Goal: Task Accomplishment & Management: Manage account settings

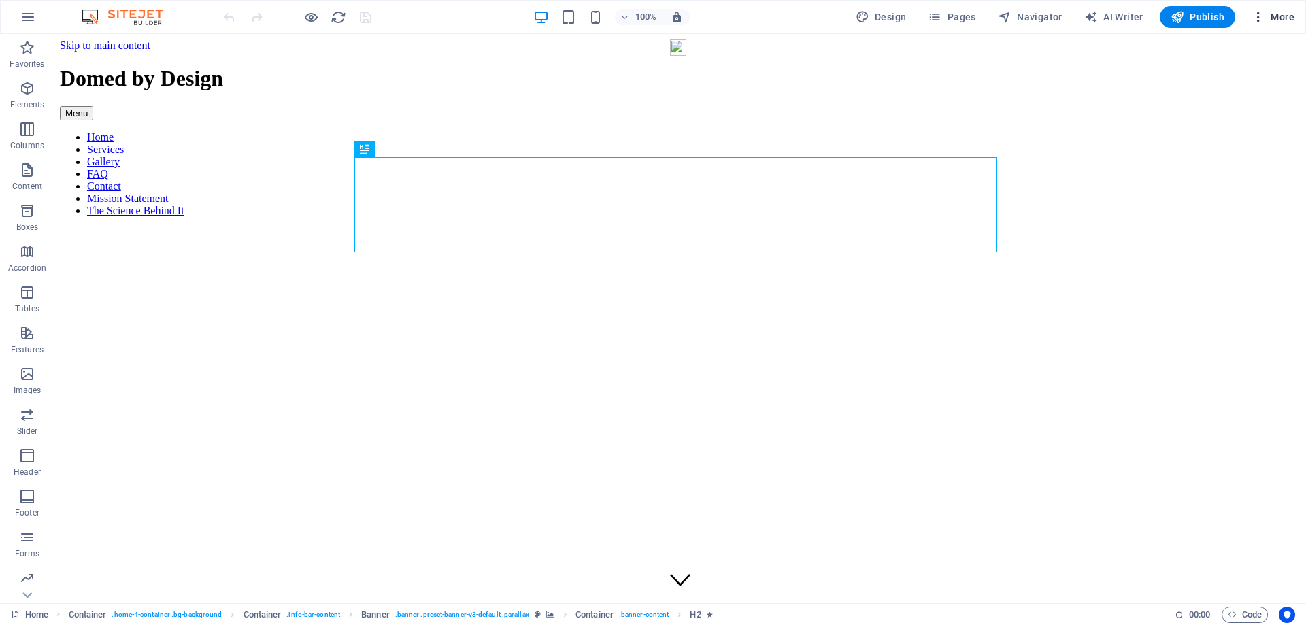
click at [1260, 16] on icon "button" at bounding box center [1258, 17] width 14 height 14
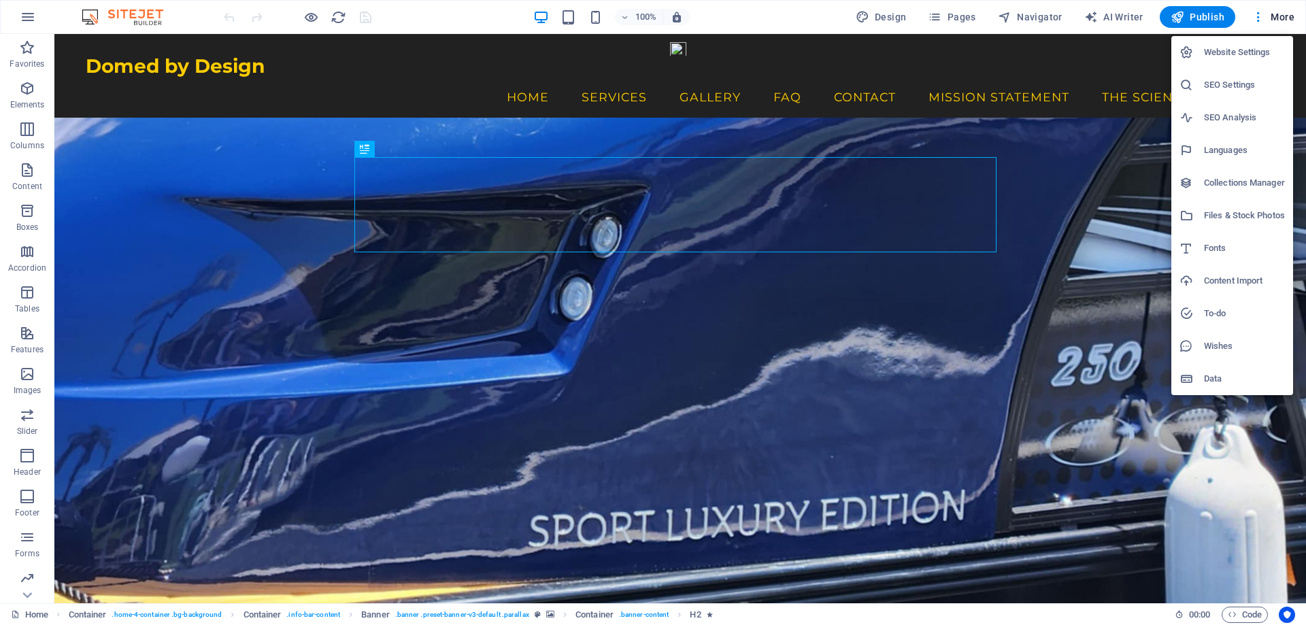
click at [1253, 82] on h6 "SEO Settings" at bounding box center [1244, 85] width 81 height 16
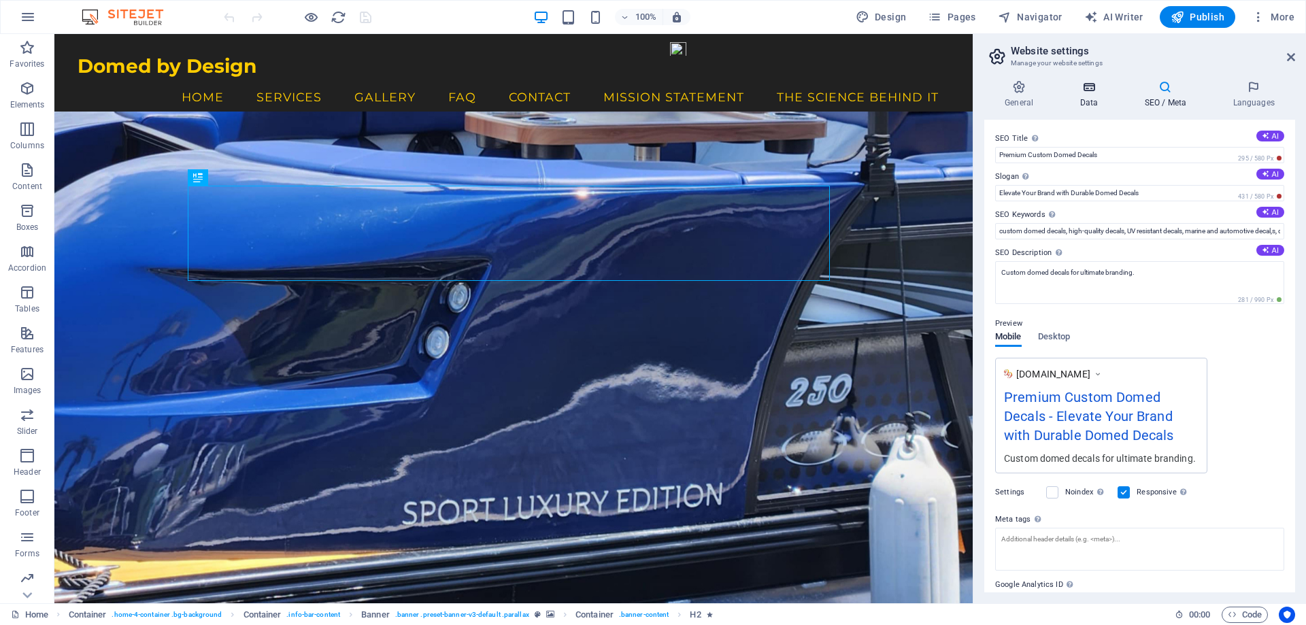
click at [1085, 82] on icon at bounding box center [1088, 87] width 59 height 14
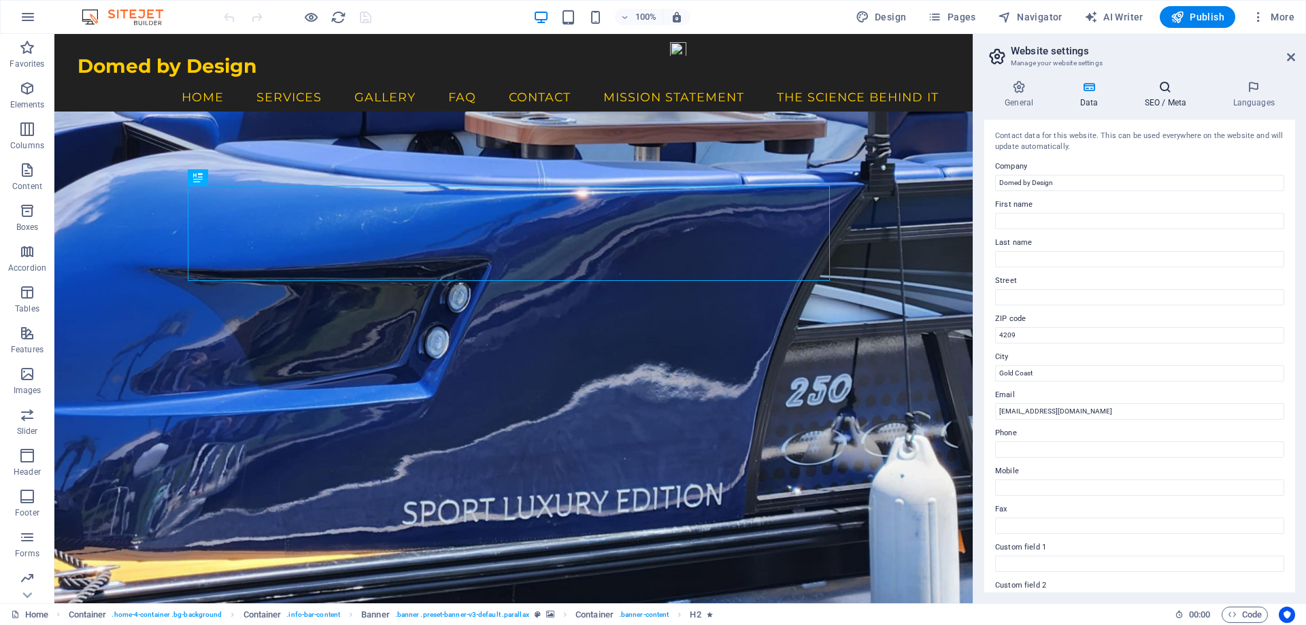
click at [1171, 90] on icon at bounding box center [1165, 87] width 83 height 14
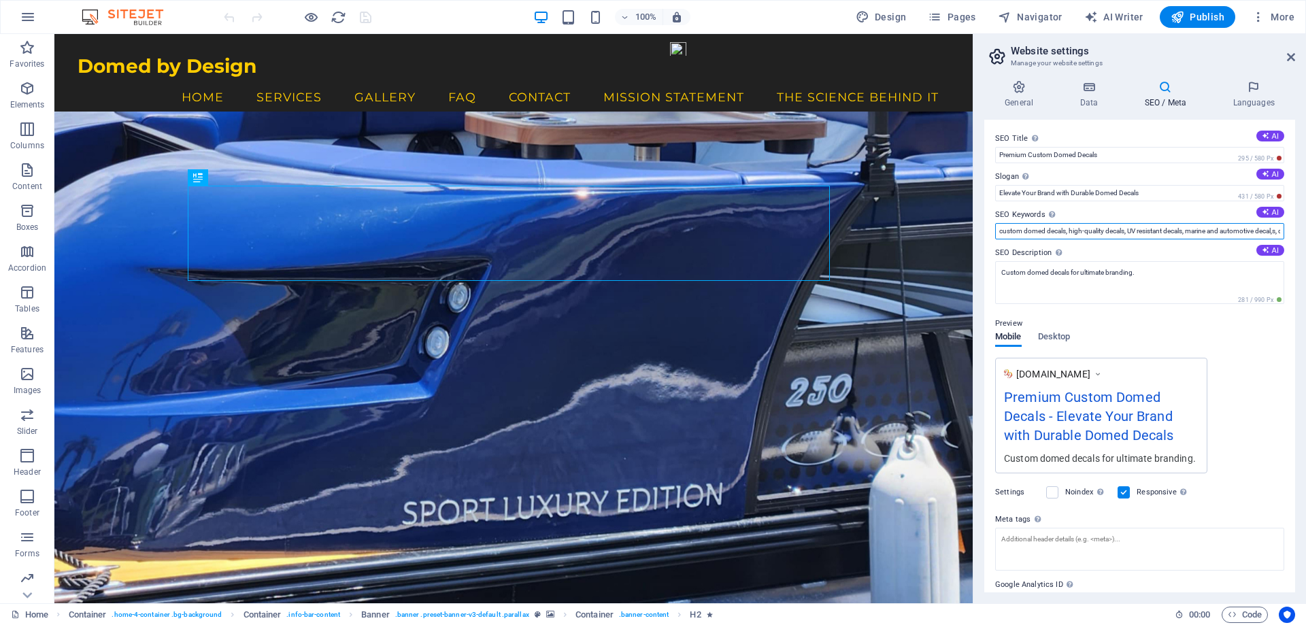
drag, startPoint x: 1125, startPoint y: 231, endPoint x: 1070, endPoint y: 233, distance: 54.5
click at [1069, 234] on input "custom domed decals, high-quality decals, UV resistant decals, marine and autom…" at bounding box center [1139, 231] width 289 height 16
drag, startPoint x: 1177, startPoint y: 231, endPoint x: 1120, endPoint y: 229, distance: 56.5
click at [1120, 229] on input "custom domed decals, Domed stickers, UV resistant decals, marine and automotive…" at bounding box center [1139, 231] width 289 height 16
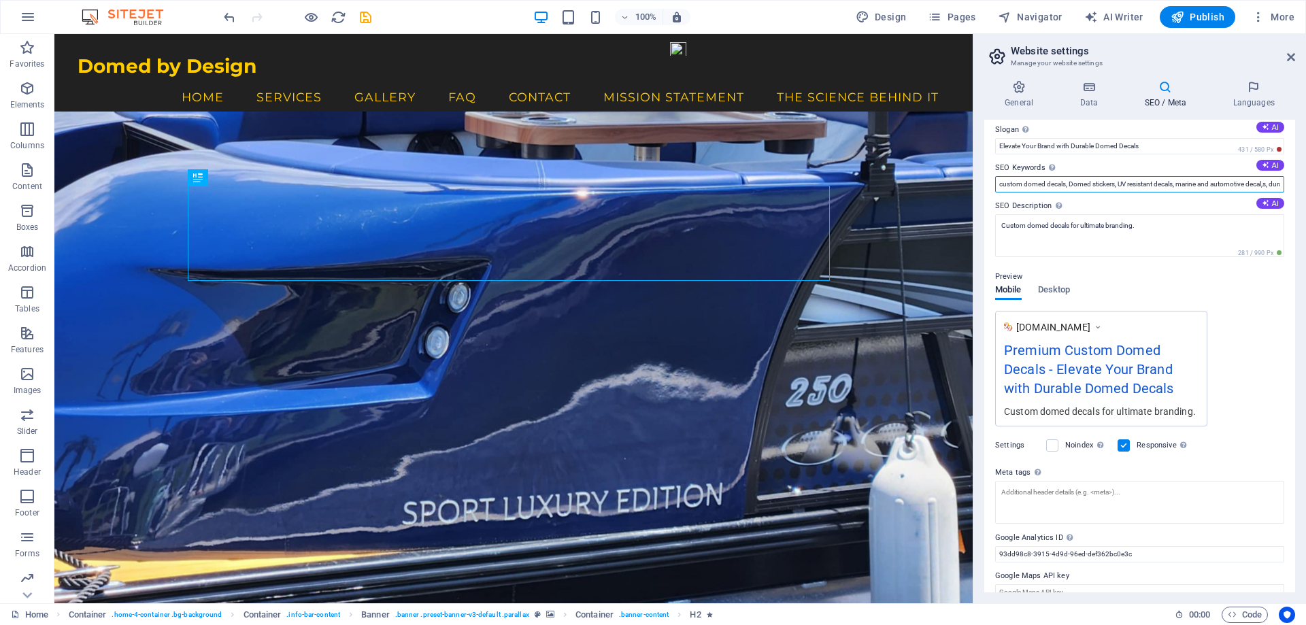
scroll to position [66, 0]
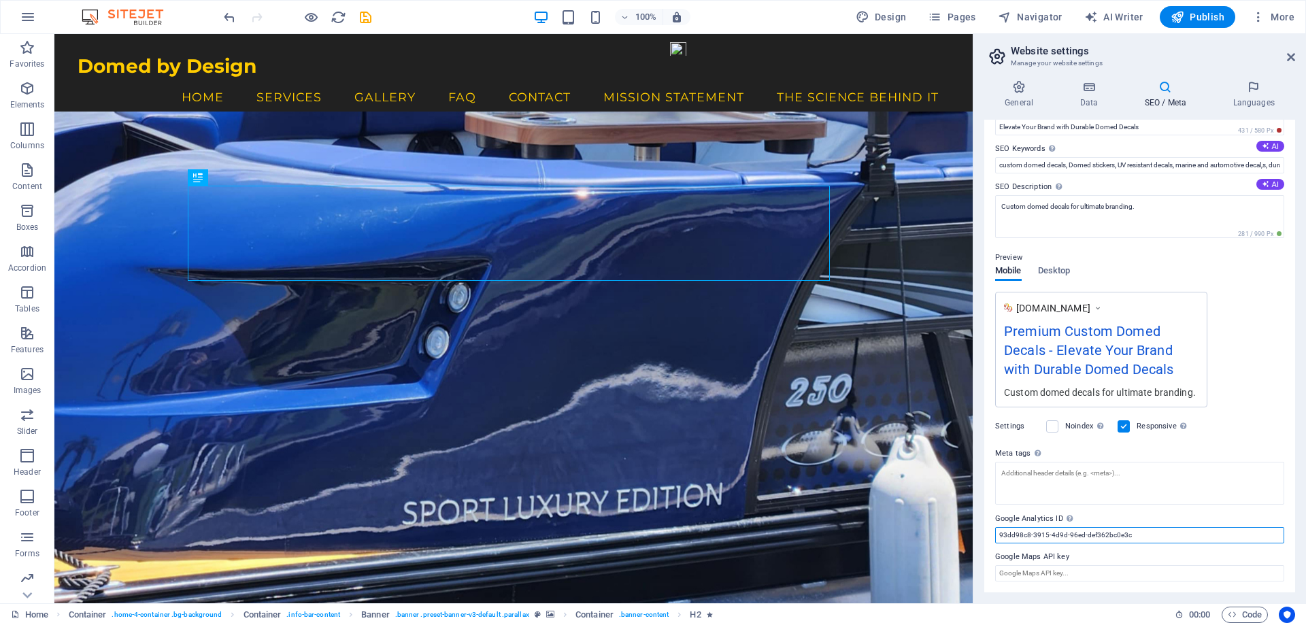
click at [1147, 535] on input "93dd98c8-3915-4d9d-96ed-def362bc0e3c" at bounding box center [1139, 535] width 289 height 16
click at [1091, 560] on label "Google Maps API key" at bounding box center [1139, 557] width 289 height 16
click at [1091, 565] on input "Google Maps API key" at bounding box center [1139, 573] width 289 height 16
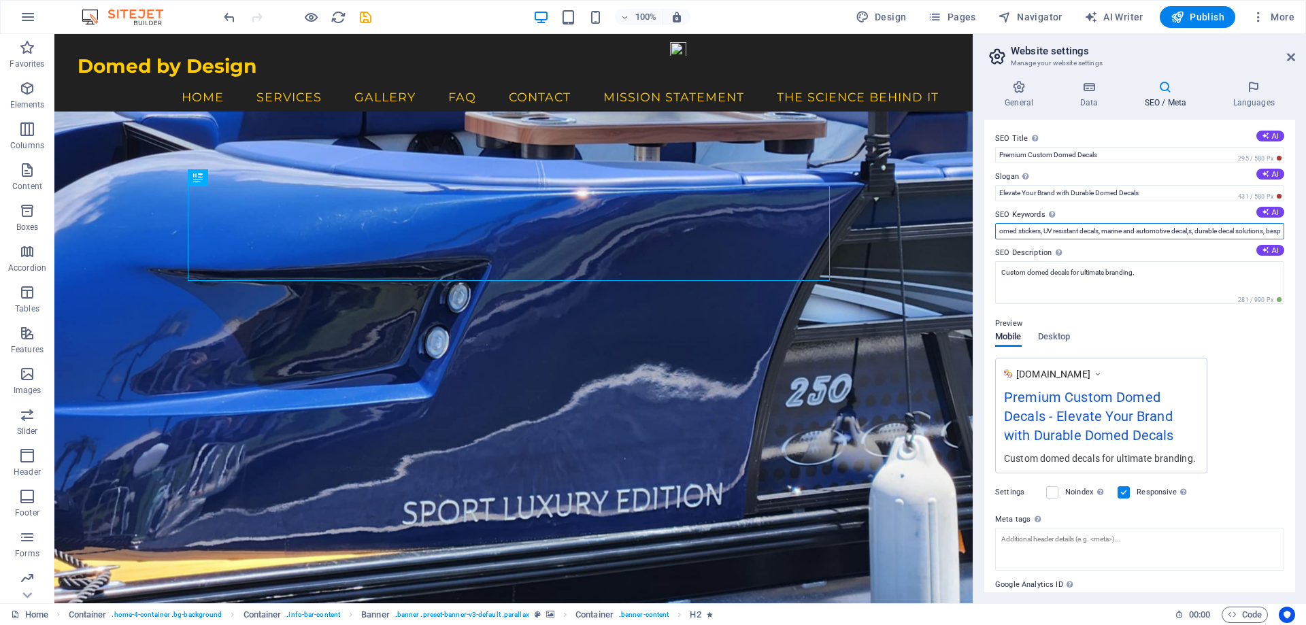
scroll to position [0, 138]
drag, startPoint x: 1198, startPoint y: 233, endPoint x: 1305, endPoint y: 232, distance: 106.8
click at [1305, 232] on div "General Data SEO / Meta Languages Website name [DOMAIN_NAME] Logo Drag files he…" at bounding box center [1139, 336] width 333 height 534
click at [1140, 231] on input "custom domed decals, Domed stickers, UV resistant decals, marine and automotive…" at bounding box center [1139, 231] width 289 height 16
click at [1122, 233] on input "custom domed decals, Domed stickers, UV resistant decals, marine and automotive…" at bounding box center [1139, 231] width 289 height 16
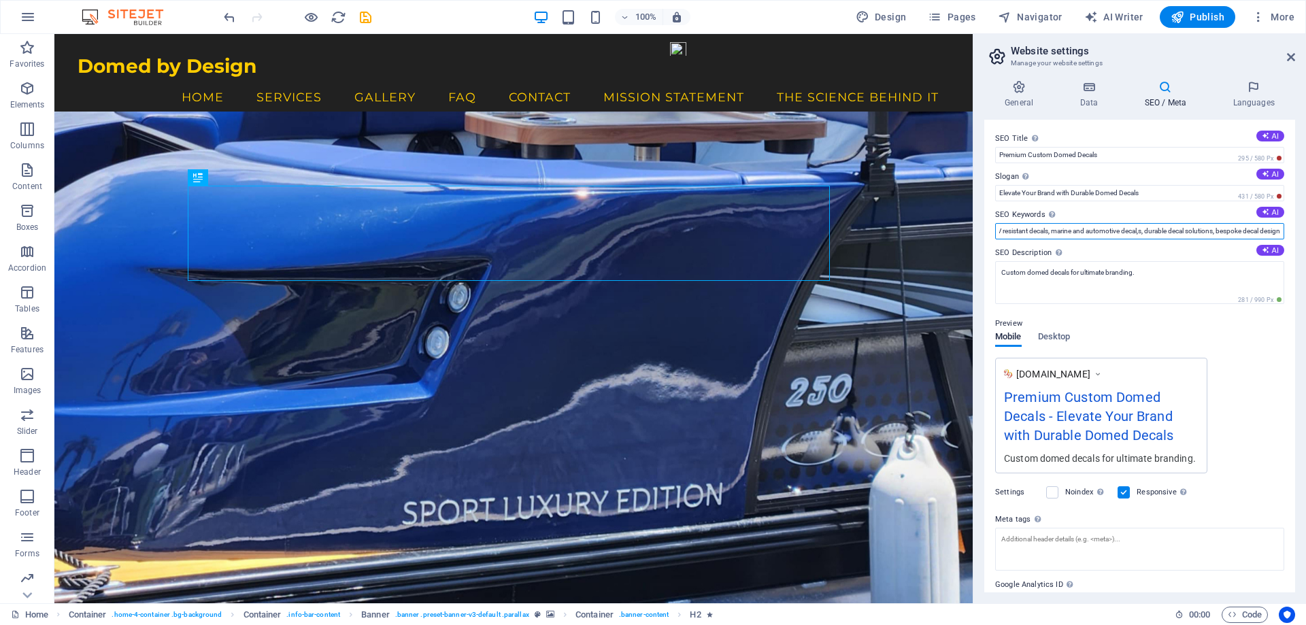
drag, startPoint x: 1135, startPoint y: 233, endPoint x: 1113, endPoint y: 233, distance: 21.8
click at [1113, 233] on input "custom domed decals, Domed stickers, UV resistant decals, marine and automotive…" at bounding box center [1139, 231] width 289 height 16
drag, startPoint x: 1043, startPoint y: 231, endPoint x: 1107, endPoint y: 235, distance: 64.1
click at [1107, 235] on input "custom domed decals, Domed stickers, UV resistant decals, marine and automotive…" at bounding box center [1139, 231] width 289 height 16
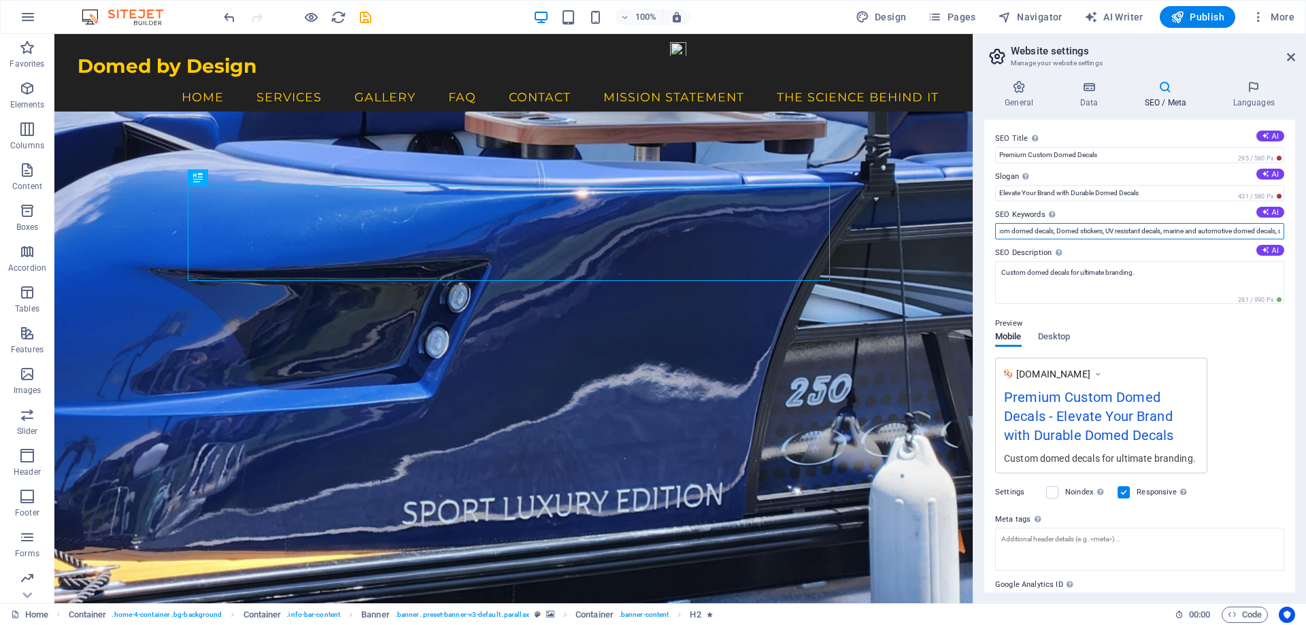
scroll to position [0, 0]
drag, startPoint x: 1177, startPoint y: 231, endPoint x: 1119, endPoint y: 232, distance: 57.8
click at [1119, 232] on input "custom domed decals, Domed stickers, UV resistant decals, marine and automotive…" at bounding box center [1139, 231] width 289 height 16
paste input "3D Domed Decals, 3D Domed Sticker"
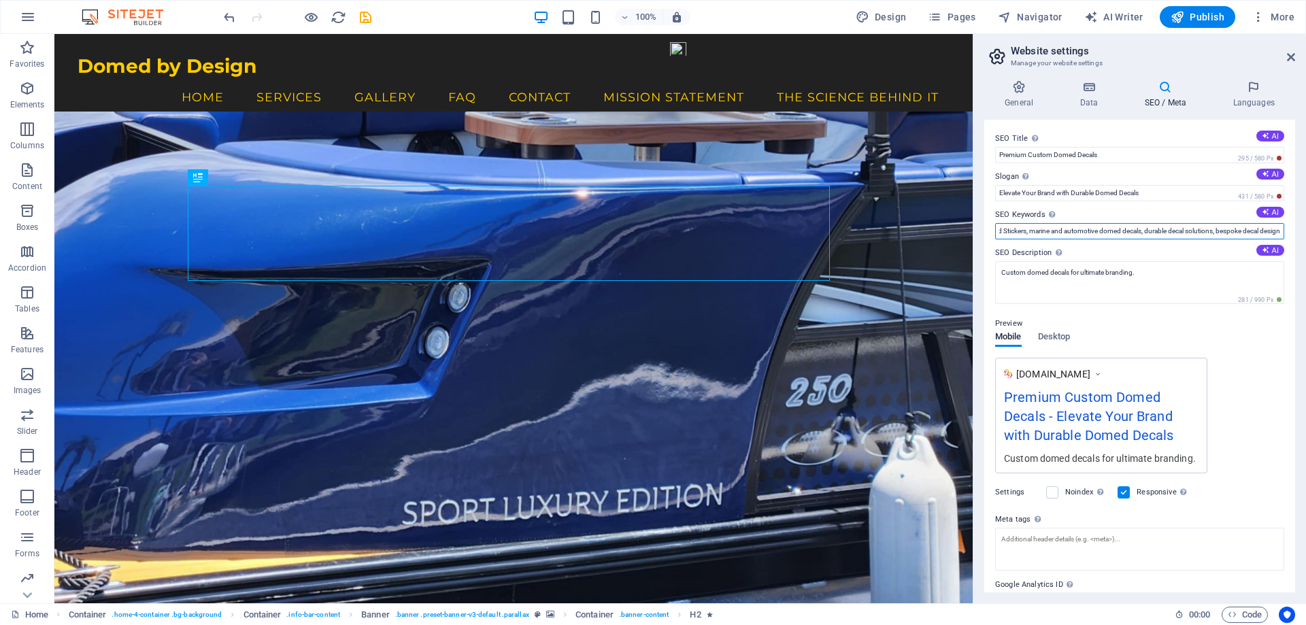
drag, startPoint x: 1235, startPoint y: 232, endPoint x: 1145, endPoint y: 235, distance: 89.8
click at [1145, 235] on input "custom domed decals, Domed stickers, 3D Domed Decals, 3D Domed Stickers, marine…" at bounding box center [1139, 231] width 289 height 16
click at [1162, 229] on input "custom domed decals, Domed stickers, 3D Domed Decals, 3D Domed Stickers, marine…" at bounding box center [1139, 231] width 289 height 16
drag, startPoint x: 1260, startPoint y: 229, endPoint x: 1305, endPoint y: 233, distance: 45.7
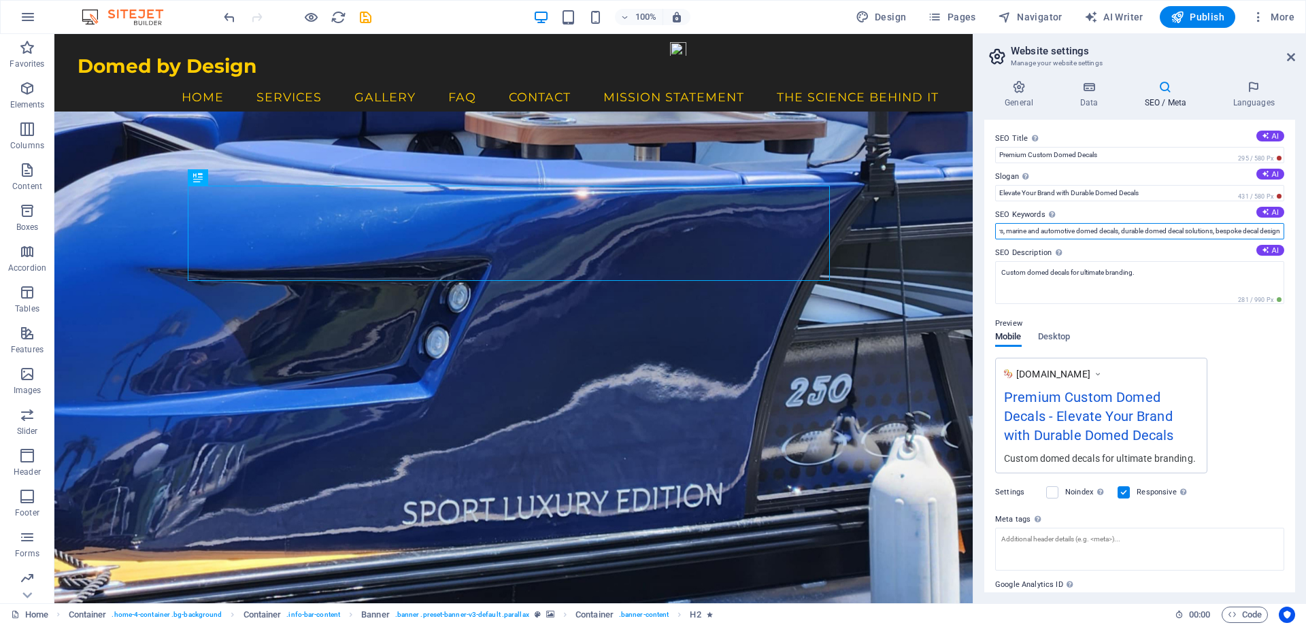
click at [1305, 233] on div "General Data SEO / Meta Languages Website name [DOMAIN_NAME] Logo Drag files he…" at bounding box center [1139, 336] width 333 height 534
drag, startPoint x: 1154, startPoint y: 265, endPoint x: 944, endPoint y: 231, distance: 212.9
click at [1000, 233] on input "custom domed decals, Domed stickers, 3D Domed Decals, 3D Domed Stickers, marine…" at bounding box center [1139, 231] width 289 height 16
click at [1000, 232] on input "custom domed decals, Domed stickers, 3D Domed Decals, 3D Domed Stickers, marine…" at bounding box center [1139, 231] width 289 height 16
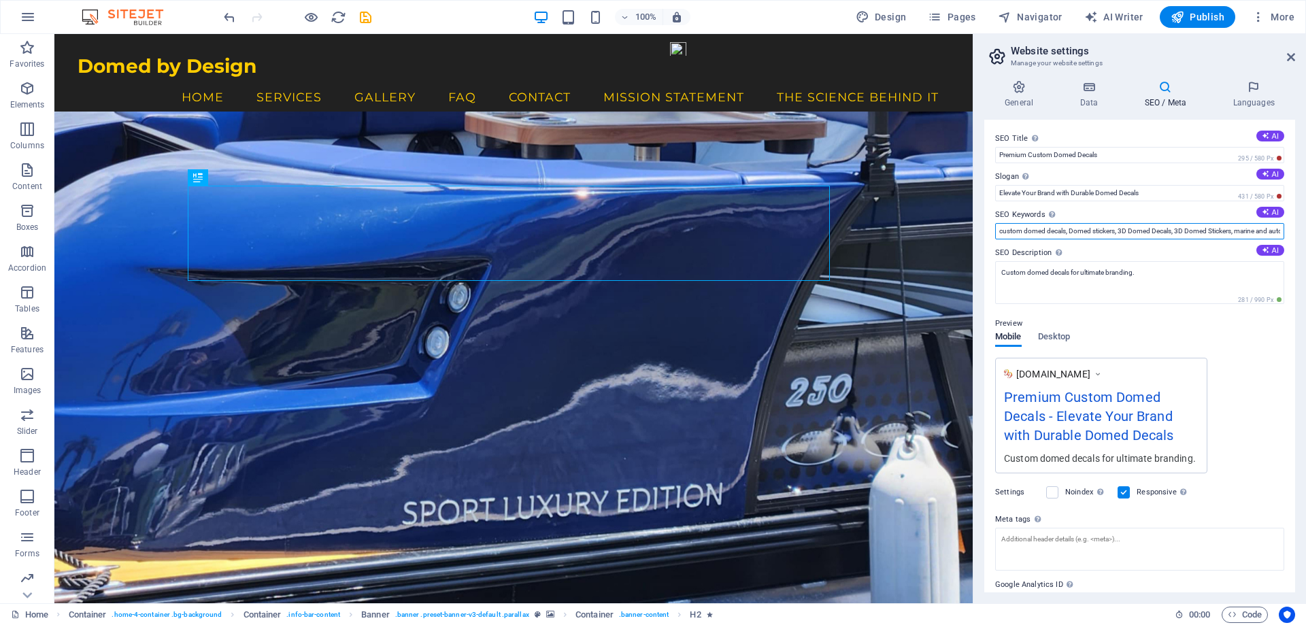
click at [1002, 227] on input "custom domed decals, Domed stickers, 3D Domed Decals, 3D Domed Stickers, marine…" at bounding box center [1139, 231] width 289 height 16
click at [998, 230] on input "custom domed decals, Domed stickers, 3D Domed Decals, 3D Domed Stickers, marine…" at bounding box center [1139, 231] width 289 height 16
drag, startPoint x: 1002, startPoint y: 231, endPoint x: 990, endPoint y: 231, distance: 12.2
click at [990, 231] on div "SEO Title The title of your website - make it something that stands out in sear…" at bounding box center [1139, 356] width 311 height 473
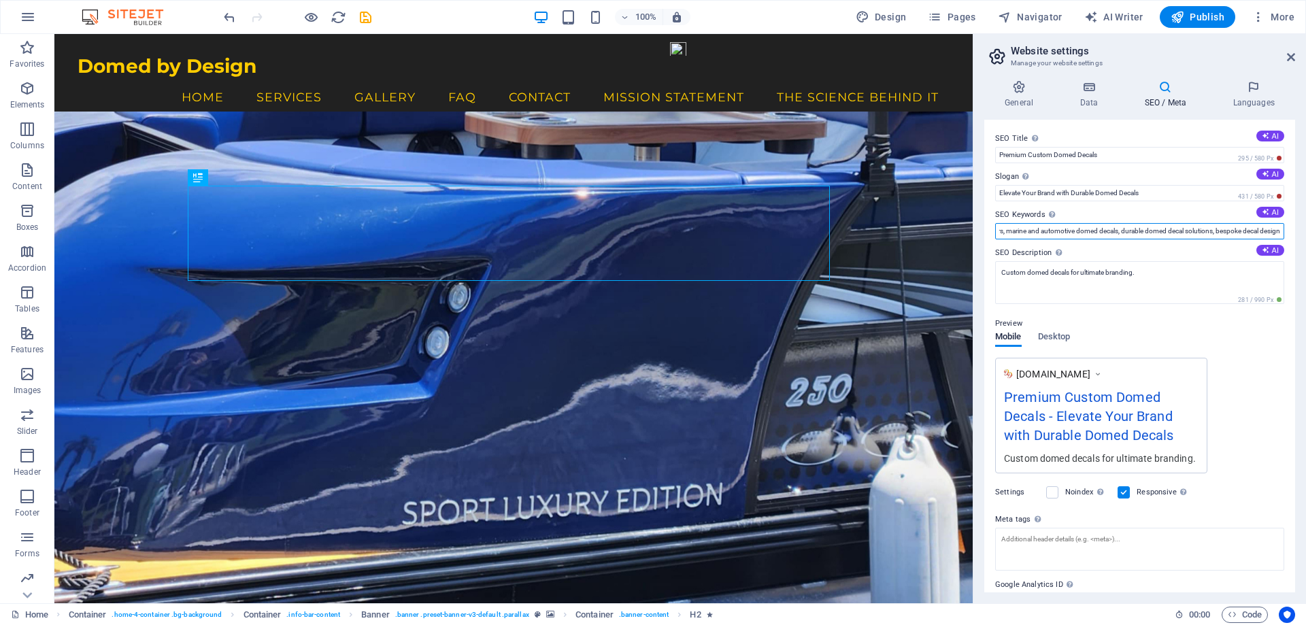
drag, startPoint x: 1239, startPoint y: 231, endPoint x: 1305, endPoint y: 232, distance: 66.0
click at [1305, 232] on div "General Data SEO / Meta Languages Website name [DOMAIN_NAME] Logo Drag files he…" at bounding box center [1139, 336] width 333 height 534
click at [1275, 231] on input "Custom domed decals, Domed stickers, 3D Domed Decals, 3D Domed Stickers, marine…" at bounding box center [1139, 231] width 289 height 16
click at [1278, 231] on input "Custom domed decals, Domed stickers, 3D Domed Decals, 3D Domed Stickers, marine…" at bounding box center [1139, 231] width 289 height 16
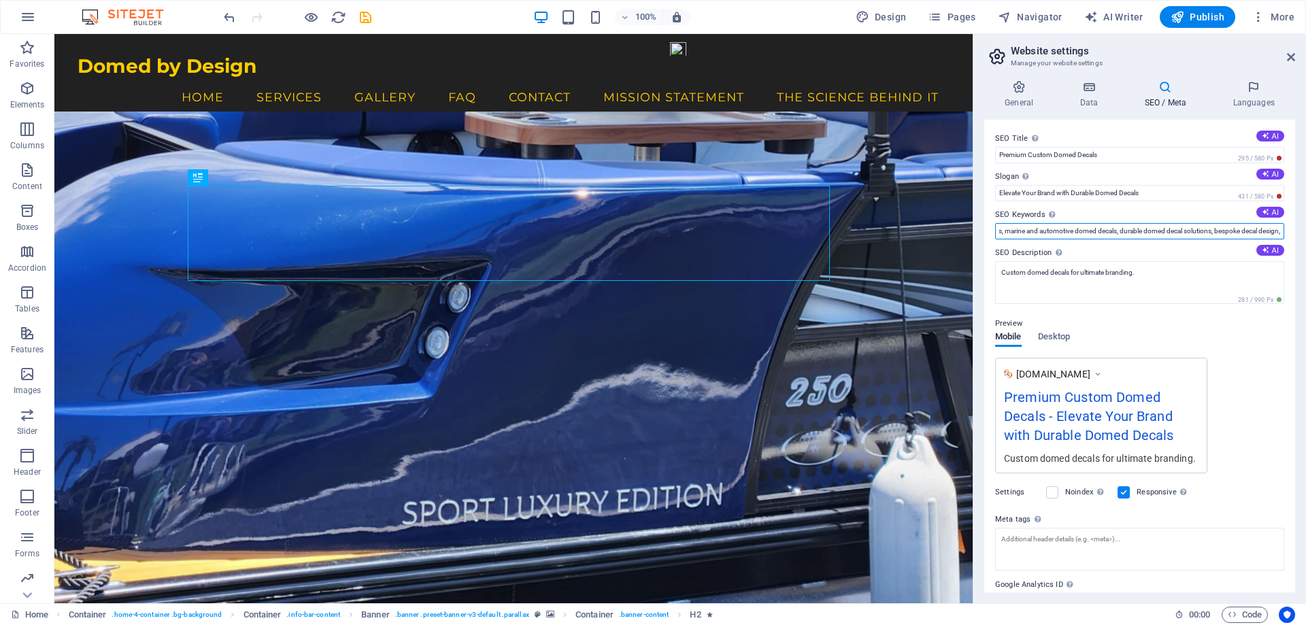
paste input "Lensed Decals, Lensed Stickers, Lensed Labels"
click at [1134, 231] on input "Custom domed decals, Domed stickers, 3D Domed Decals, 3D Domed Stickers, marine…" at bounding box center [1139, 231] width 289 height 16
click at [1135, 231] on input "Custom domed decals, Domed stickers, 3D Domed Decals, 3D Domed Stickers, marine…" at bounding box center [1139, 231] width 289 height 16
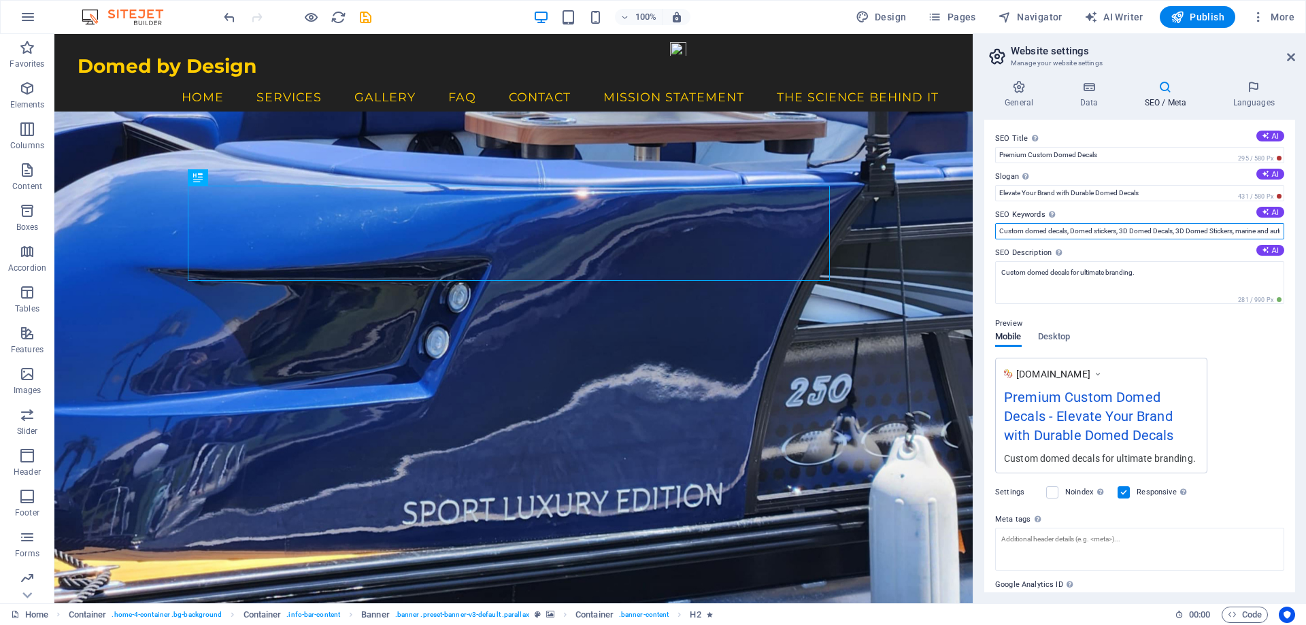
drag, startPoint x: 1050, startPoint y: 267, endPoint x: 1034, endPoint y: 267, distance: 16.3
click at [1160, 230] on input "Custom domed decals, Domed stickers, 3D Domed Decals, 3D Domed Stickers, marine…" at bounding box center [1139, 231] width 289 height 16
drag, startPoint x: 1179, startPoint y: 229, endPoint x: 1305, endPoint y: 227, distance: 126.5
click at [1305, 227] on div "General Data SEO / Meta Languages Website name [DOMAIN_NAME] Logo Drag files he…" at bounding box center [1139, 336] width 333 height 534
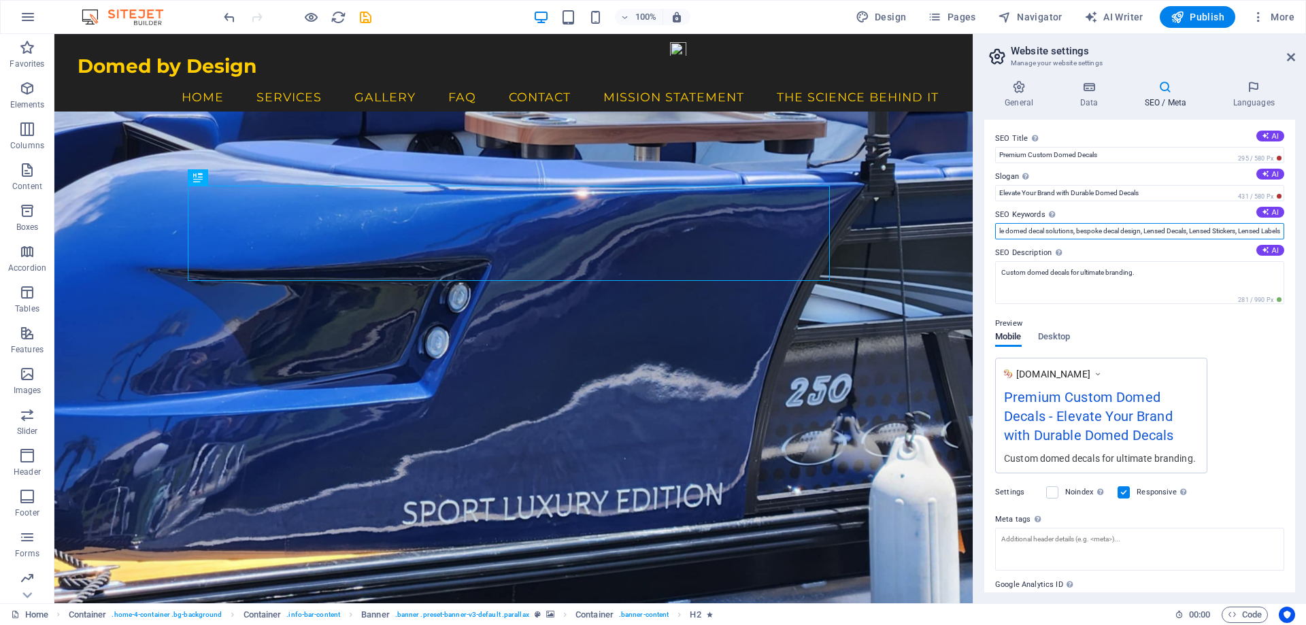
scroll to position [0, 0]
click at [1258, 227] on input "Custom domed decals, Domed stickers, 3D Domed Decals, 3D Domed Stickers, marine…" at bounding box center [1139, 231] width 289 height 16
drag, startPoint x: 1249, startPoint y: 232, endPoint x: 1305, endPoint y: 233, distance: 56.5
click at [1305, 233] on div "General Data SEO / Meta Languages Website name [DOMAIN_NAME] Logo Drag files he…" at bounding box center [1139, 336] width 333 height 534
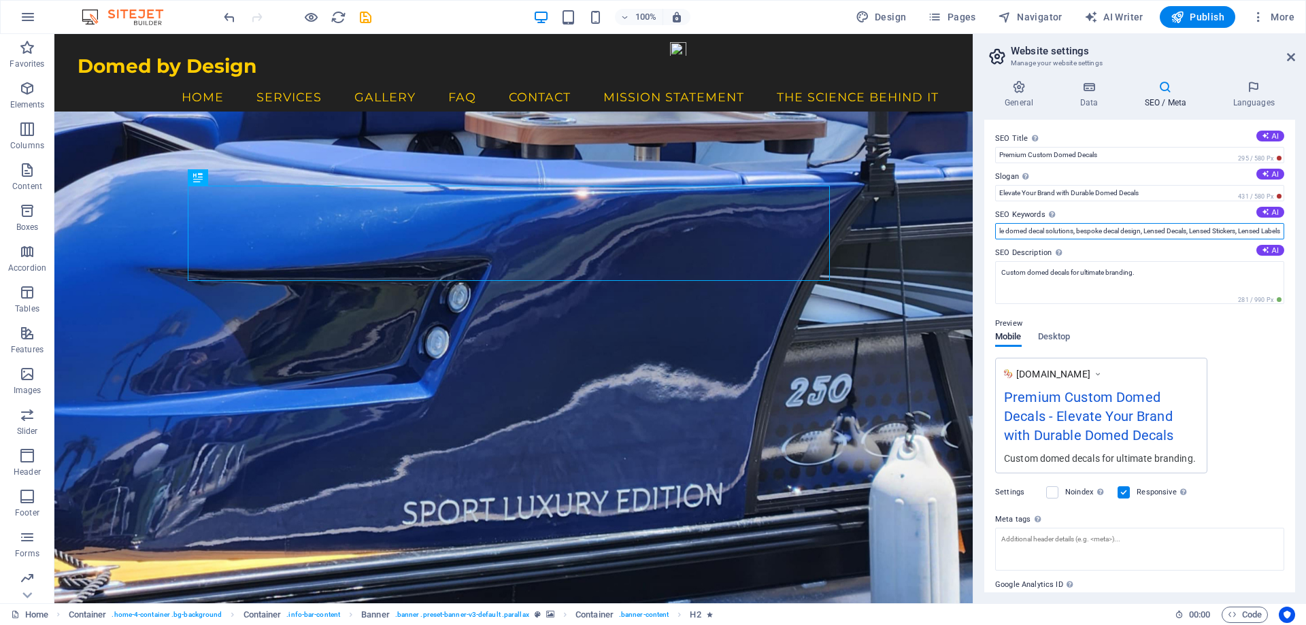
click at [1278, 231] on input "Custom domed decals, Domed stickers, 3D Domed Decals, 3D Domed Stickers, marine…" at bounding box center [1139, 231] width 289 height 16
paste input "Resin Coated Decals, Resin Coated Stickers, Resin Coated Labels"
click at [1081, 232] on input "Custom domed decals, Domed stickers, 3D Domed Decals, 3D Domed Stickers, marine…" at bounding box center [1139, 231] width 289 height 16
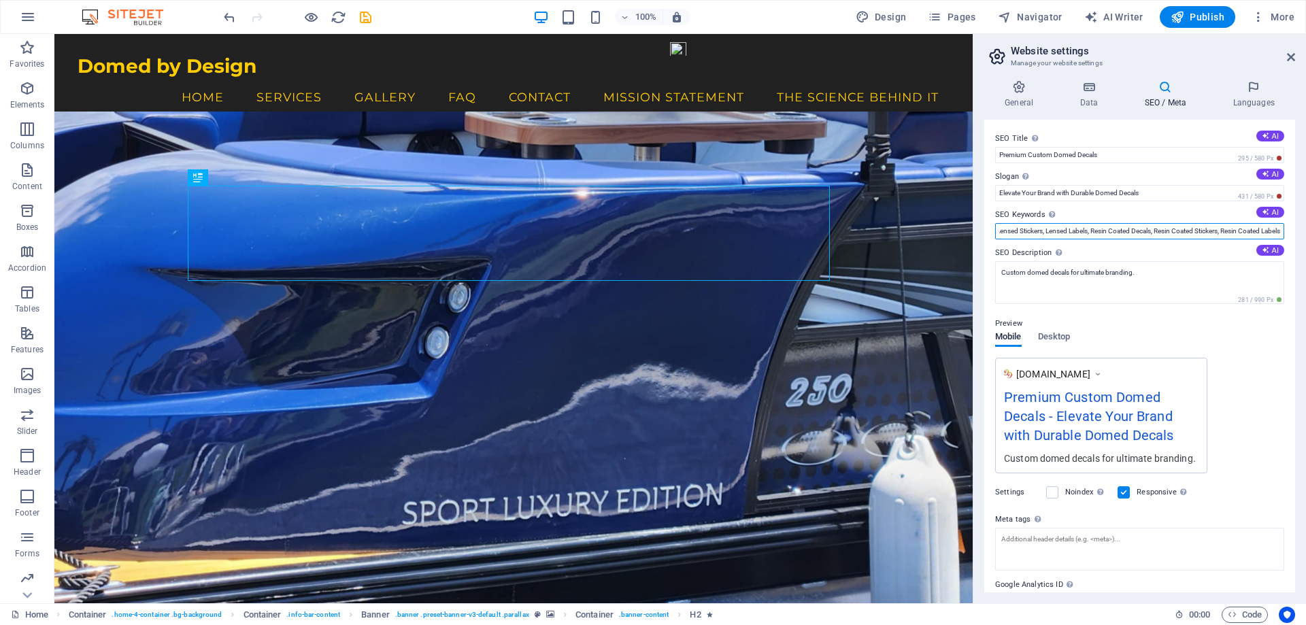
type input "Custom domed decals, Domed stickers, 3D Domed Decals, 3D Domed Stickers, marine…"
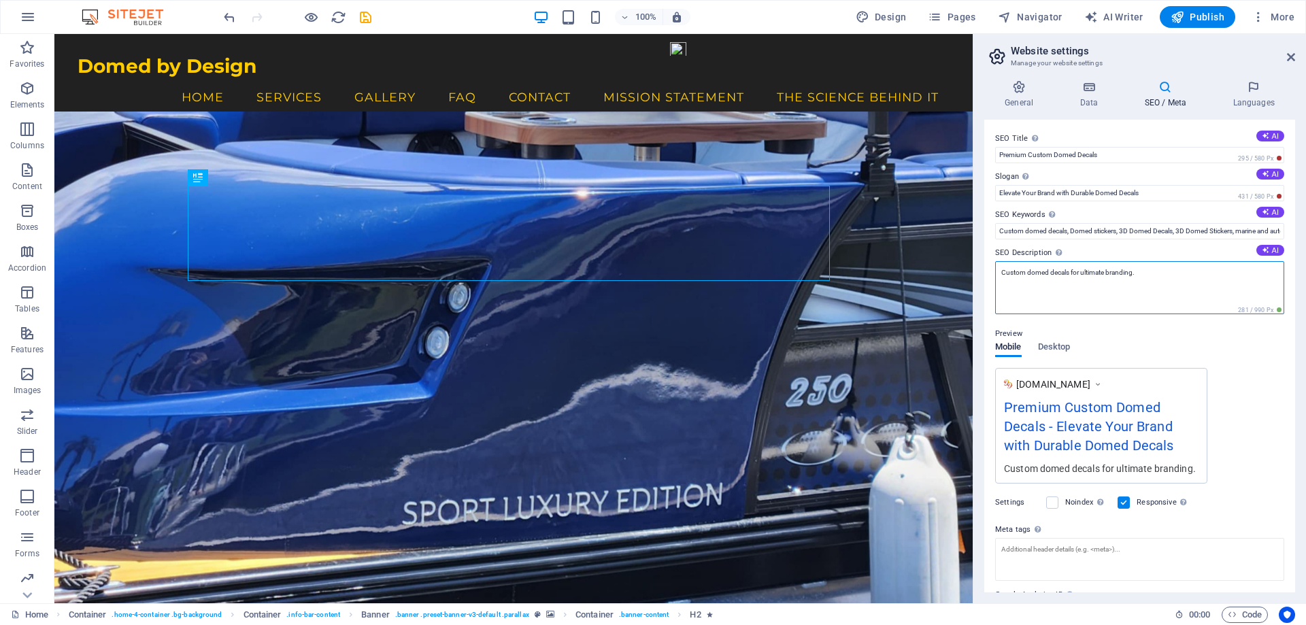
click at [1142, 273] on textarea "Custom domed decals for ultimate branding." at bounding box center [1139, 287] width 289 height 53
paste textarea "Want your brand to stick out—literally? Our domed decals add eye-catching dimen…"
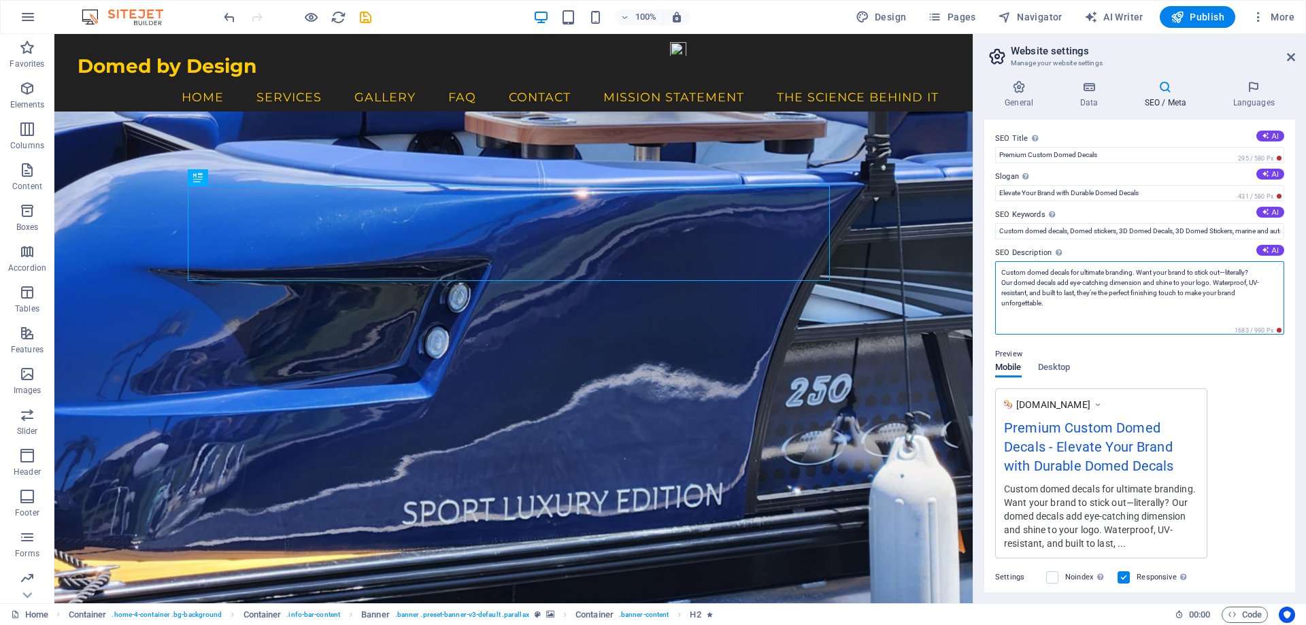
paste textarea "Made with durable polyurethane coating, these 3D decals add depth, shine, and a…"
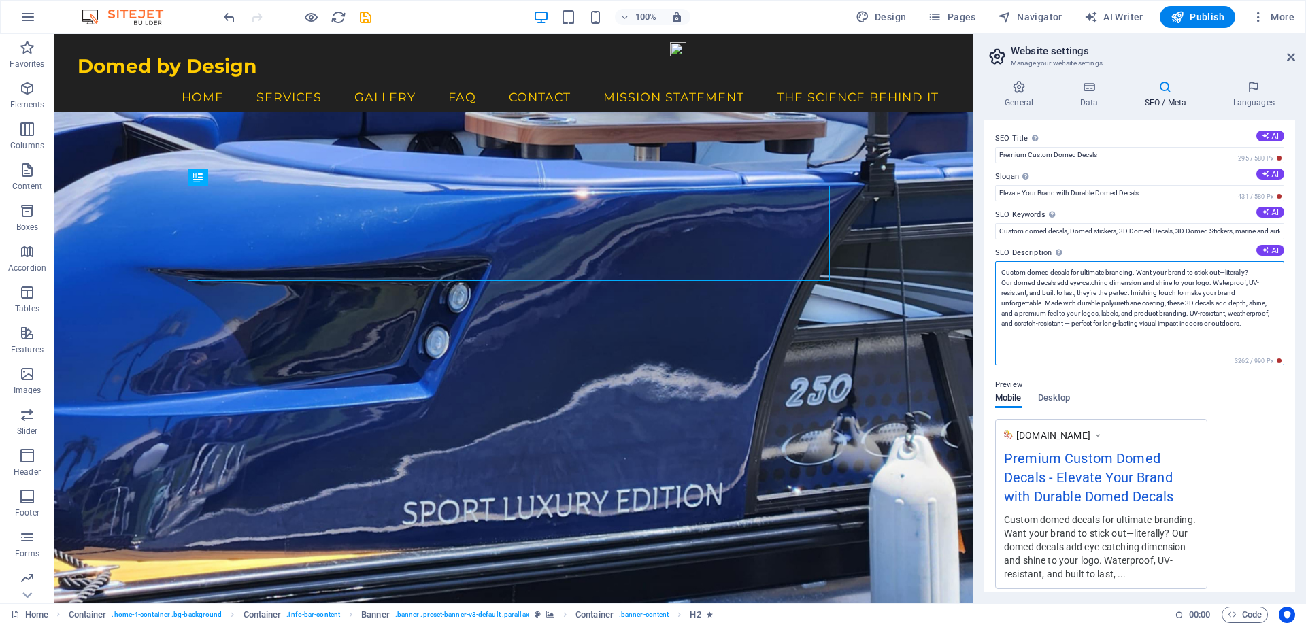
click at [1103, 305] on textarea "Custom domed decals for ultimate branding. Want your brand to stick out—literal…" at bounding box center [1139, 313] width 289 height 104
drag, startPoint x: 1185, startPoint y: 305, endPoint x: 1163, endPoint y: 305, distance: 21.8
click at [1163, 305] on textarea "Custom domed decals for ultimate branding. Want your brand to stick out—literal…" at bounding box center [1139, 313] width 289 height 104
click at [1098, 342] on textarea "Custom domed decals for ultimate branding. Want your brand to stick out—literal…" at bounding box center [1139, 313] width 289 height 104
type textarea "Custom domed decals for ultimate branding. Want your brand to stick out—literal…"
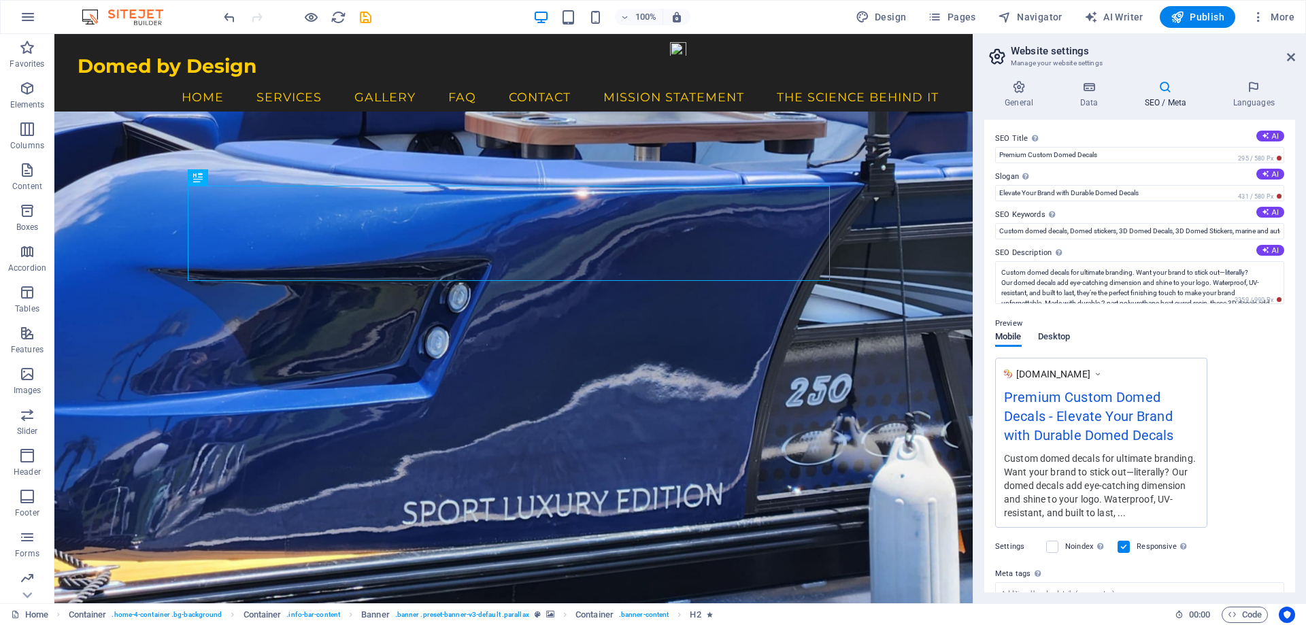
click at [1058, 398] on div "Preview Mobile Desktop [DOMAIN_NAME] Premium Custom Domed Decals - Elevate Your…" at bounding box center [1139, 416] width 289 height 223
click at [1056, 335] on span "Desktop" at bounding box center [1054, 337] width 33 height 19
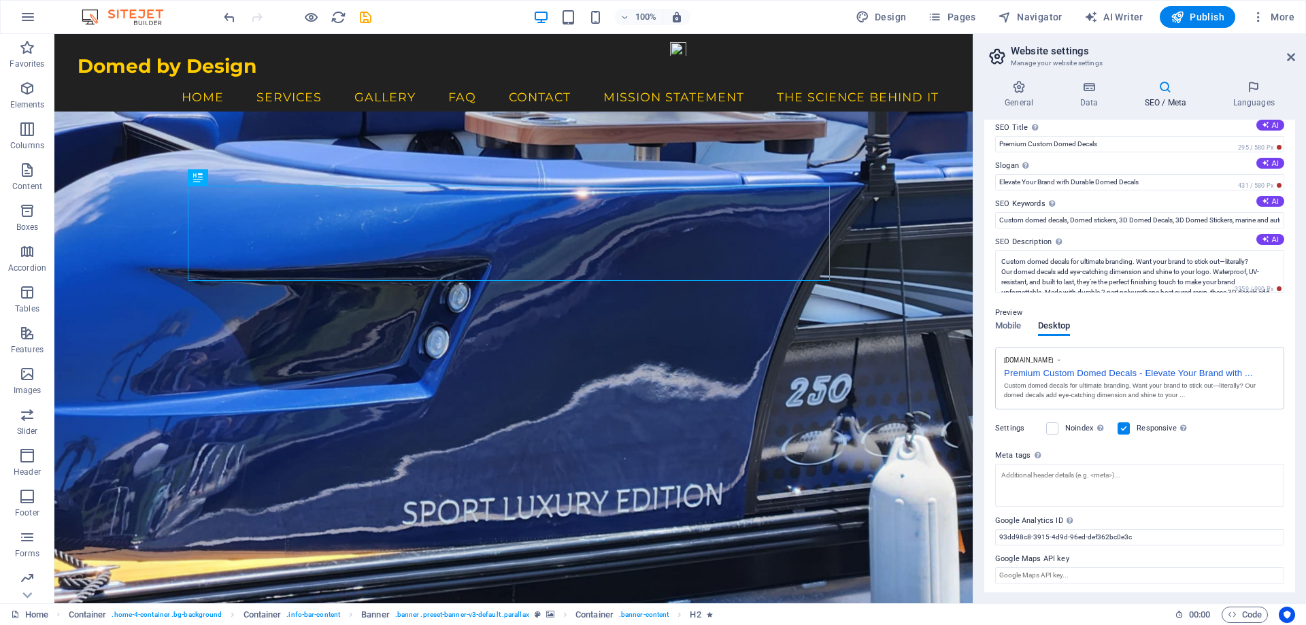
scroll to position [13, 0]
click at [1070, 450] on label "Meta tags Enter HTML code here that will be placed inside the tags of your webs…" at bounding box center [1139, 453] width 289 height 16
click at [1070, 462] on textarea "Meta tags Enter HTML code here that will be placed inside the tags of your webs…" at bounding box center [1139, 483] width 289 height 43
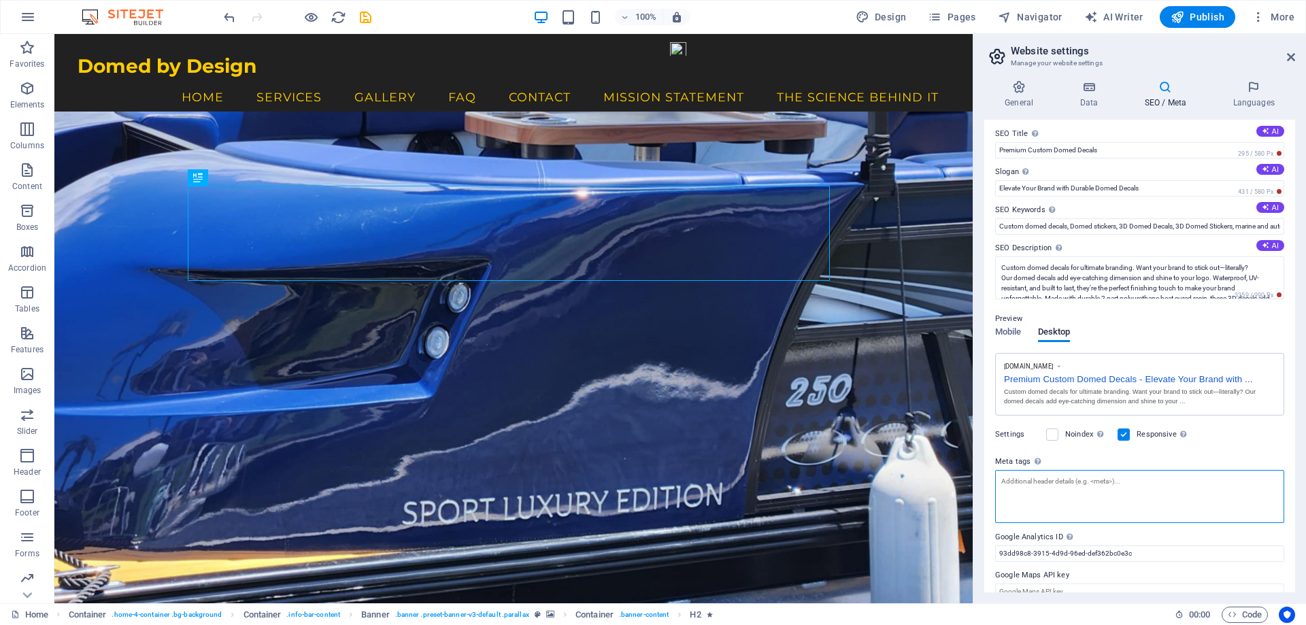
scroll to position [0, 0]
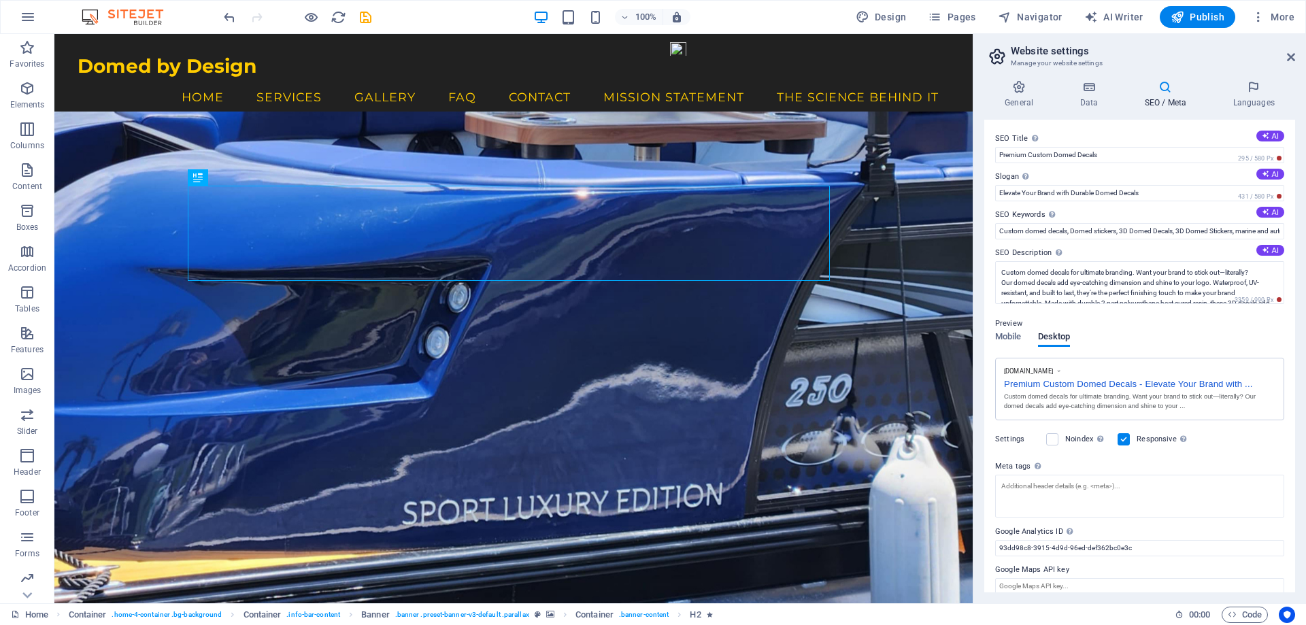
click at [1119, 132] on label "SEO Title The title of your website - make it something that stands out in sear…" at bounding box center [1139, 139] width 289 height 16
click at [1119, 147] on input "Premium Custom Domed Decals" at bounding box center [1139, 155] width 289 height 16
click at [999, 156] on input "Premium Custom Domed Decals" at bounding box center [1139, 155] width 289 height 16
type input "Domed by Design, Premium Custom Domed Decals"
click at [1288, 52] on icon at bounding box center [1291, 57] width 8 height 11
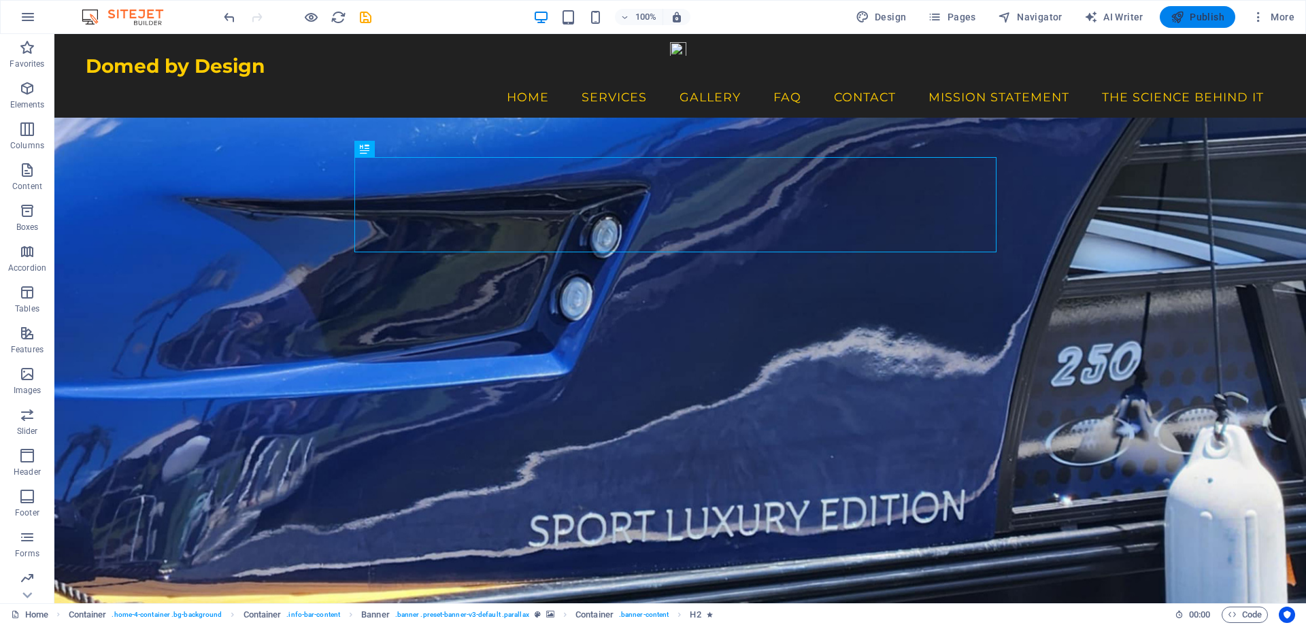
click at [1195, 12] on span "Publish" at bounding box center [1197, 17] width 54 height 14
